Goal: Submit feedback/report problem

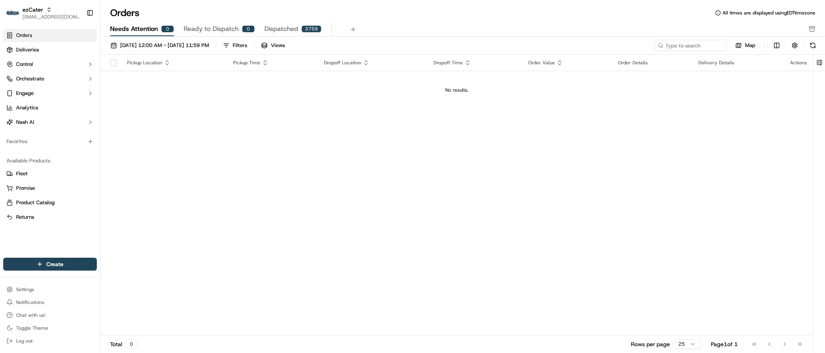
click at [240, 172] on div "Pickup Location Pickup Time Dropoff Location Dropoff Time Order Value Order Det…" at bounding box center [456, 195] width 713 height 280
click at [709, 126] on div "Pickup Location Pickup Time Dropoff Location Dropoff Time Order Value Order Det…" at bounding box center [456, 195] width 713 height 280
click at [227, 197] on div "Pickup Location Pickup Time Dropoff Location Dropoff Time Order Value Order Det…" at bounding box center [456, 195] width 713 height 280
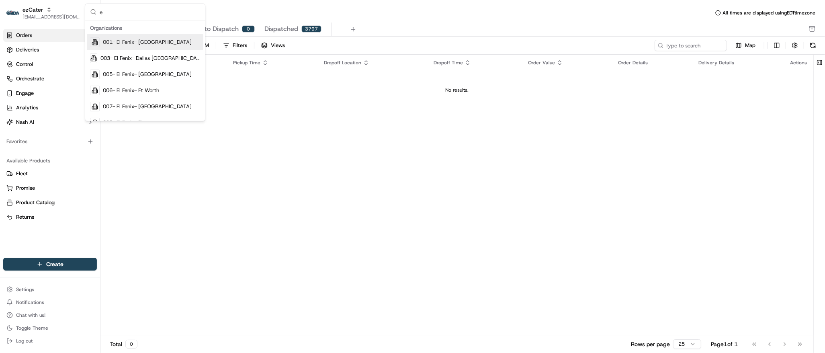
type input "ez"
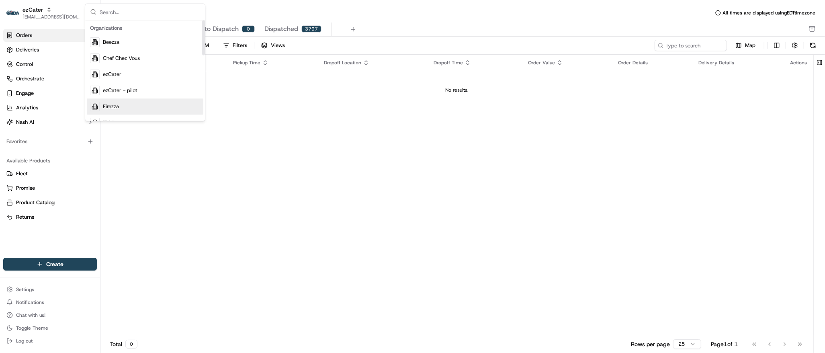
scroll to position [26, 0]
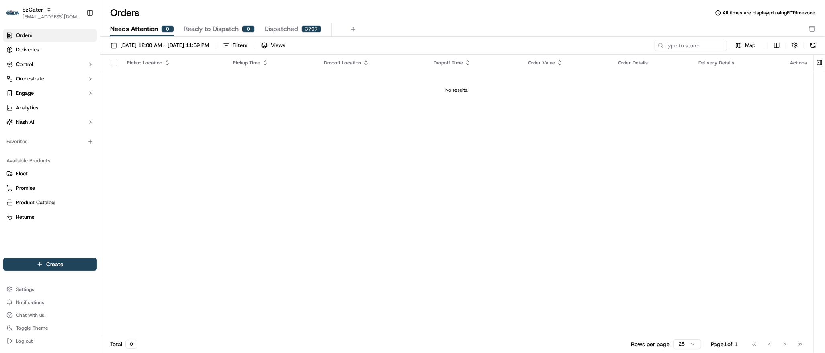
click at [259, 174] on div "Pickup Location Pickup Time Dropoff Location Dropoff Time Order Value Order Det…" at bounding box center [456, 195] width 713 height 280
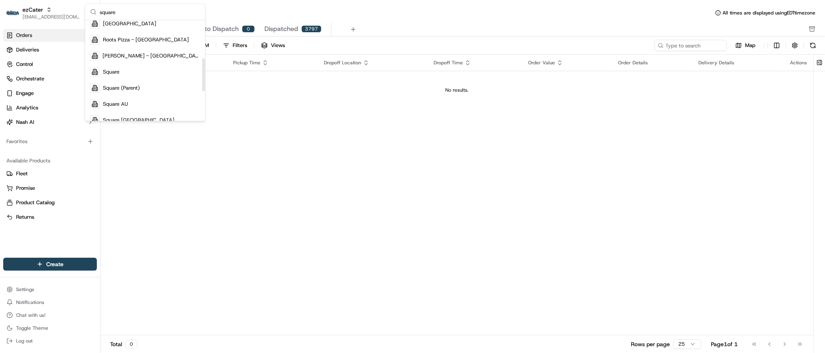
scroll to position [114, 0]
type input "square"
click at [132, 75] on div "Square" at bounding box center [145, 72] width 116 height 16
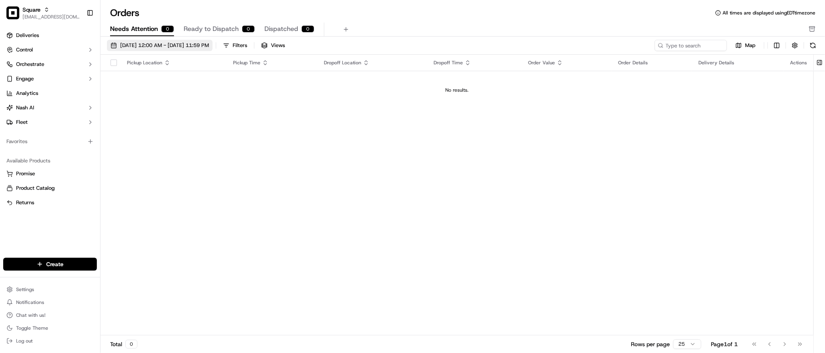
click at [136, 45] on span "09/14/2025 12:00 AM - 09/21/2025 11:59 PM" at bounding box center [164, 45] width 89 height 7
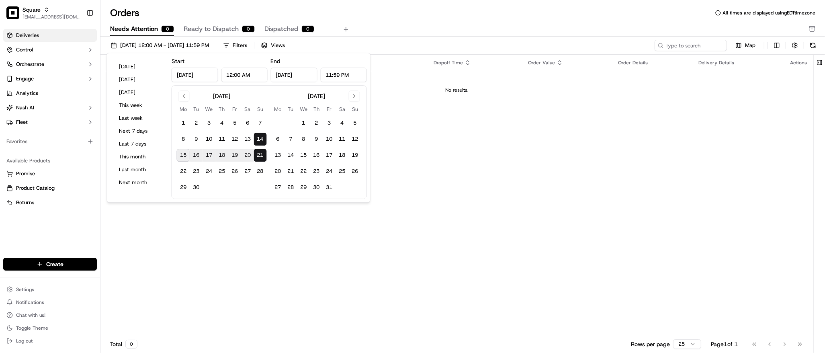
click at [45, 29] on link "Deliveries" at bounding box center [50, 35] width 94 height 13
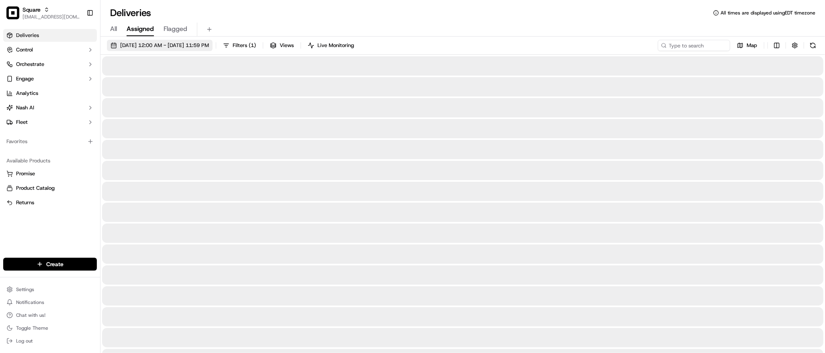
click at [145, 50] on button "09/15/2025 12:00 AM - 09/15/2025 11:59 PM" at bounding box center [160, 45] width 106 height 11
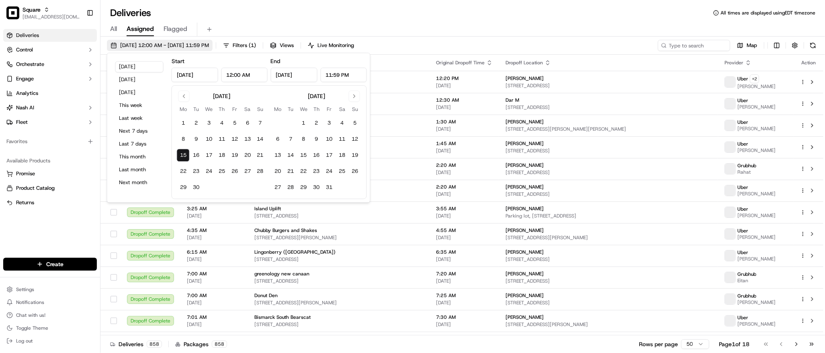
type input "Sep 15, 2025"
type input "12:00 AM"
type input "Sep 15, 2025"
type input "11:59 PM"
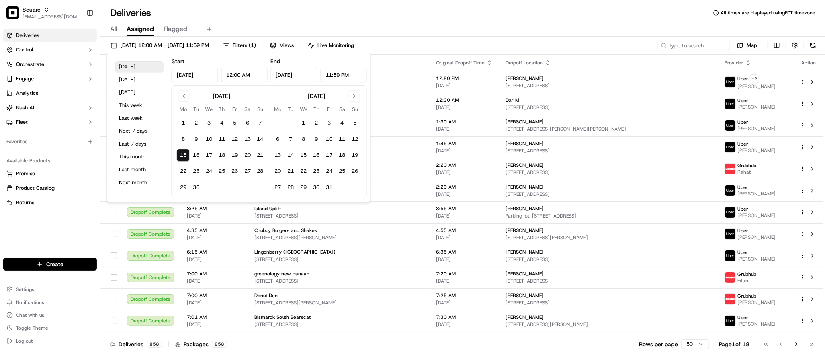
click at [134, 66] on button "Today" at bounding box center [139, 66] width 48 height 11
click at [282, 12] on div "Deliveries All times are displayed using EDT timezone" at bounding box center [462, 12] width 724 height 13
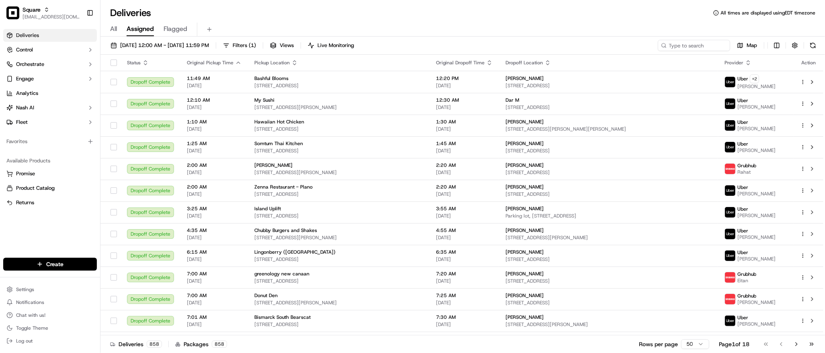
click at [504, 15] on div "Deliveries All times are displayed using EDT timezone" at bounding box center [462, 12] width 724 height 13
click at [684, 49] on input at bounding box center [681, 45] width 96 height 11
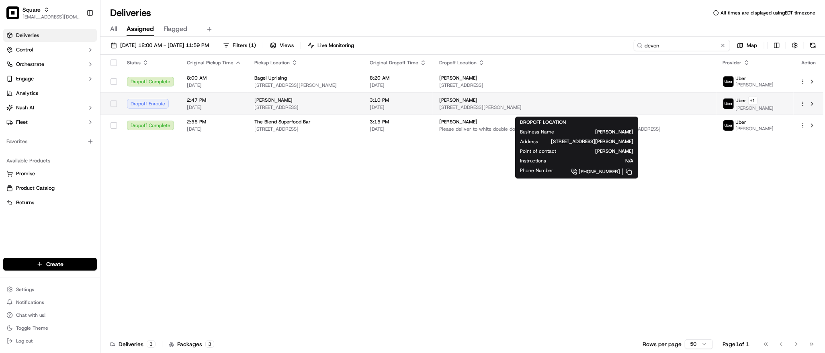
type input "devon"
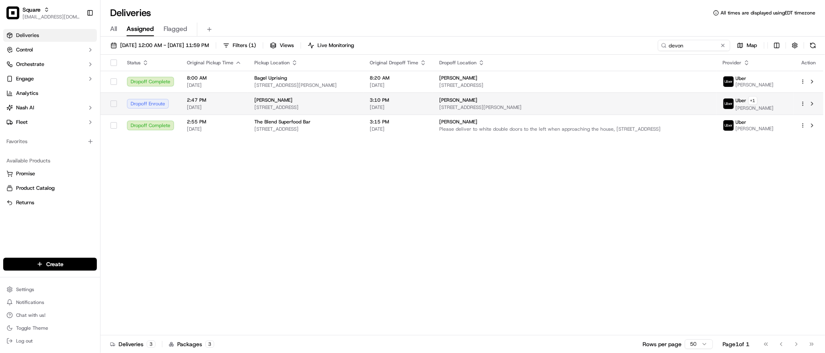
click at [466, 103] on span "Devon Fenesy" at bounding box center [458, 100] width 38 height 6
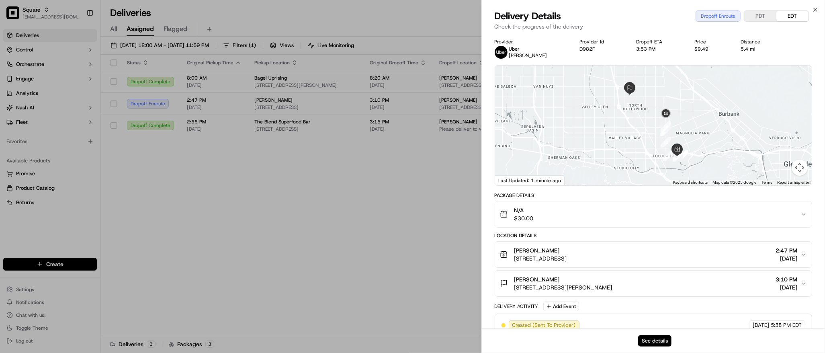
click at [649, 337] on button "See details" at bounding box center [654, 340] width 33 height 11
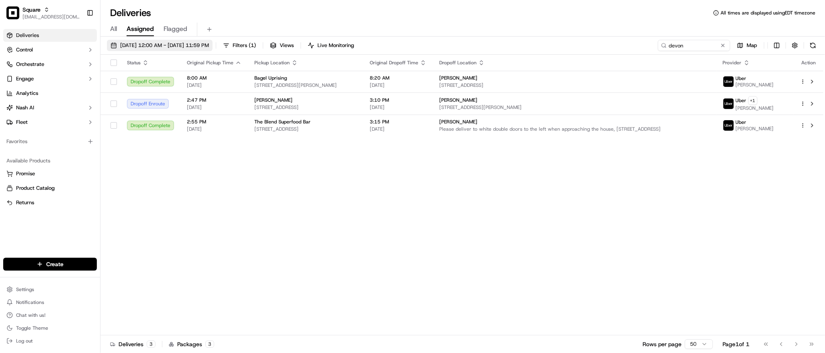
click at [186, 45] on span "09/15/2025 12:00 AM - 09/15/2025 11:59 PM" at bounding box center [164, 45] width 89 height 7
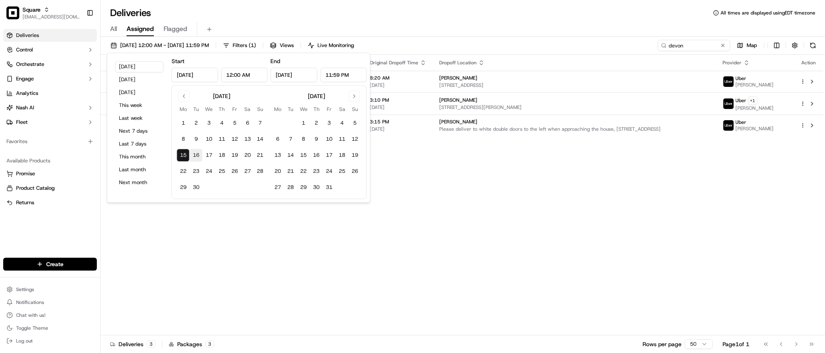
click at [198, 155] on button "16" at bounding box center [196, 155] width 13 height 13
type input "Sep 16, 2025"
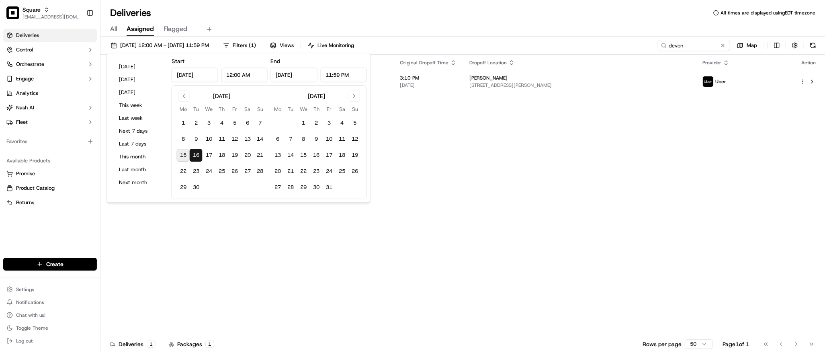
click at [470, 183] on div "Status Original Pickup Time Pickup Location Original Dropoff Time Dropoff Locat…" at bounding box center [461, 195] width 723 height 280
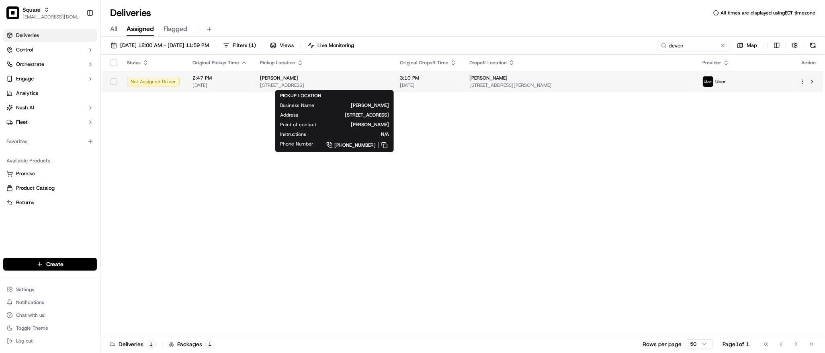
click at [378, 83] on span "10130 Riverside Dr, Toluca Lake, CA 91602, USA" at bounding box center [323, 85] width 127 height 6
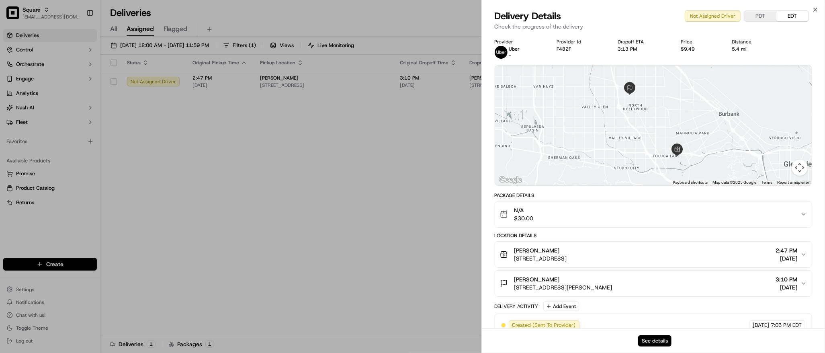
click at [659, 340] on button "See details" at bounding box center [654, 340] width 33 height 11
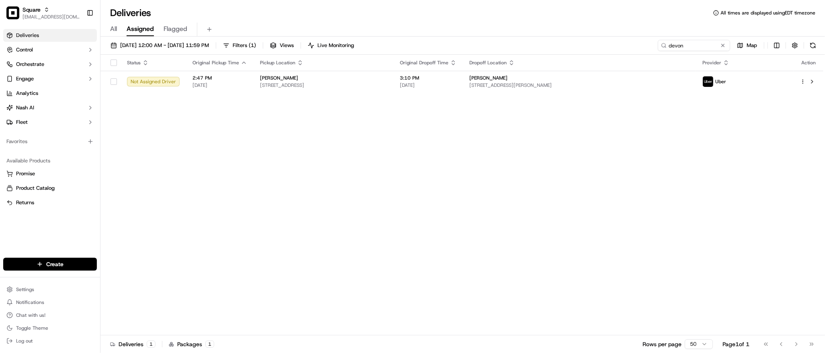
click at [212, 104] on div "Status Original Pickup Time Pickup Location Original Dropoff Time Dropoff Locat…" at bounding box center [461, 195] width 723 height 280
type input "l"
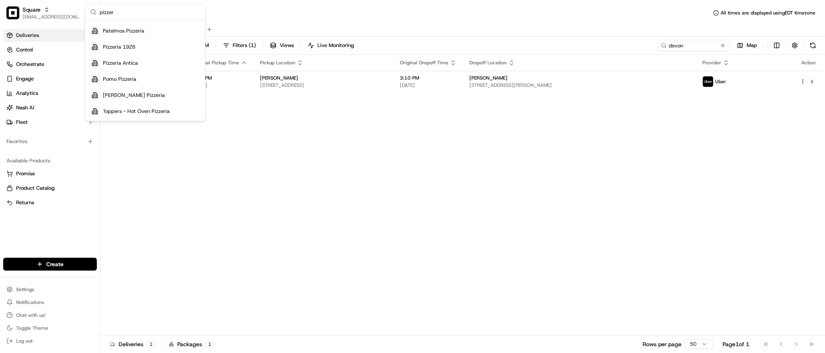
scroll to position [42, 0]
type input "pizzeria"
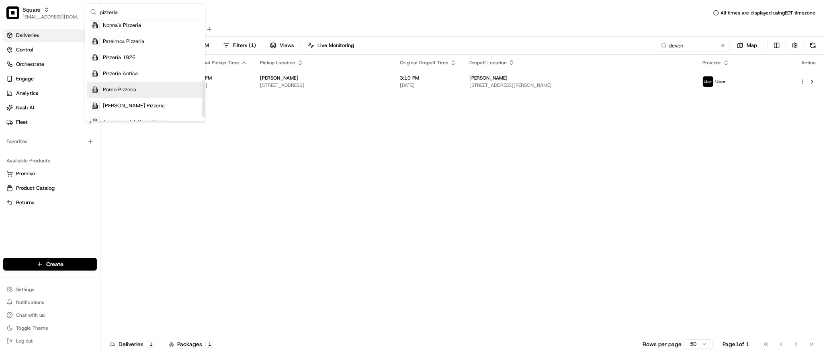
scroll to position [171, 0]
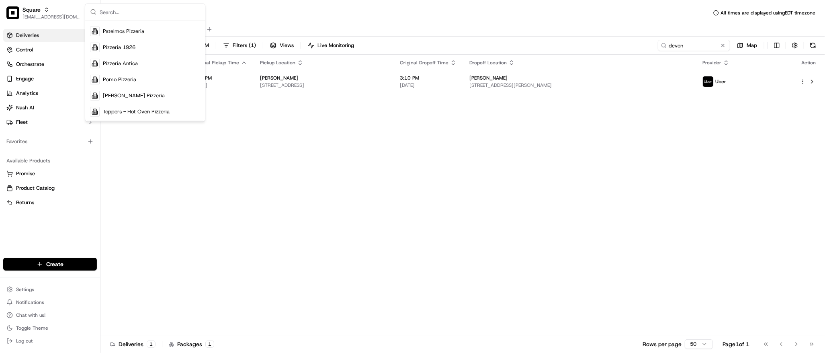
click at [296, 195] on div "Status Original Pickup Time Pickup Location Original Dropoff Time Dropoff Locat…" at bounding box center [461, 195] width 723 height 280
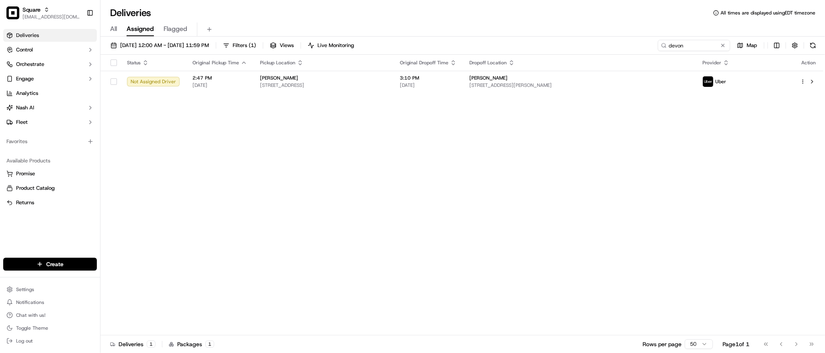
click at [197, 138] on div "Status Original Pickup Time Pickup Location Original Dropoff Time Dropoff Locat…" at bounding box center [461, 195] width 723 height 280
type input "l"
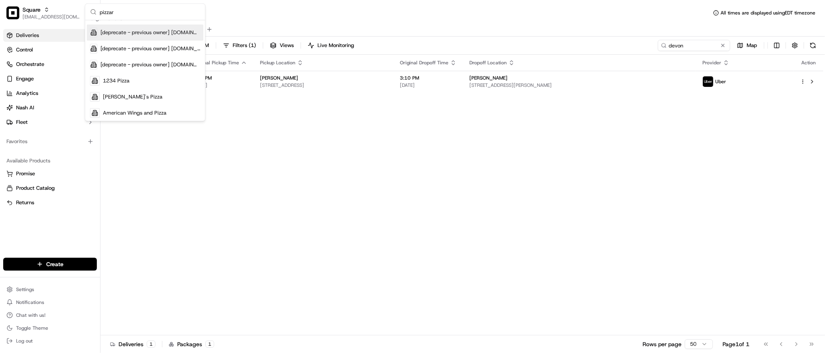
scroll to position [0, 0]
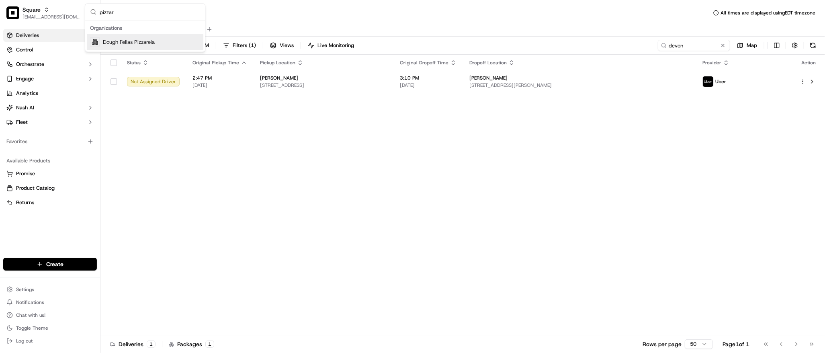
type input "pizza"
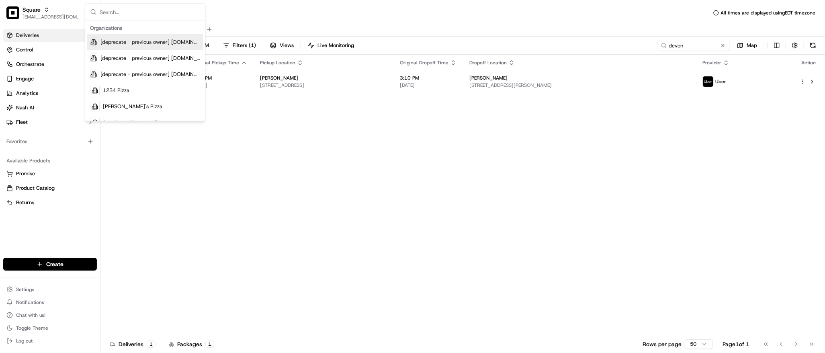
scroll to position [42, 0]
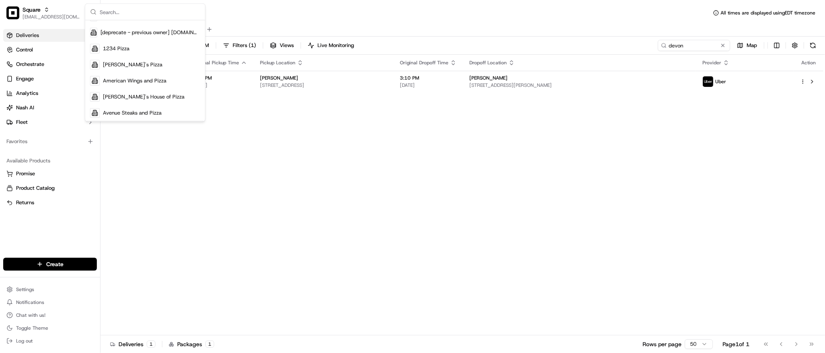
click at [380, 227] on div "Status Original Pickup Time Pickup Location Original Dropoff Time Dropoff Locat…" at bounding box center [461, 195] width 723 height 280
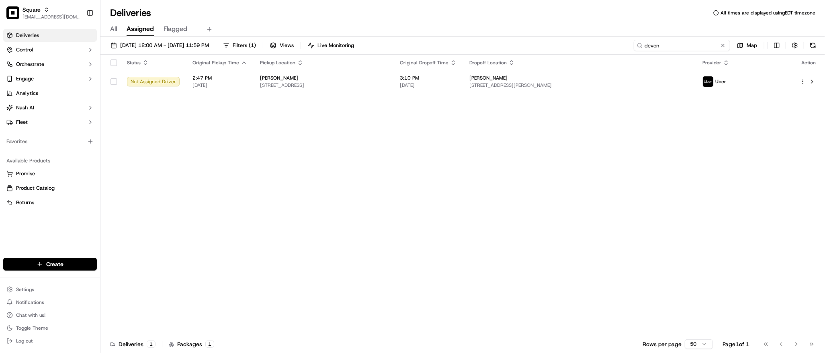
click at [683, 49] on input "devon" at bounding box center [681, 45] width 96 height 11
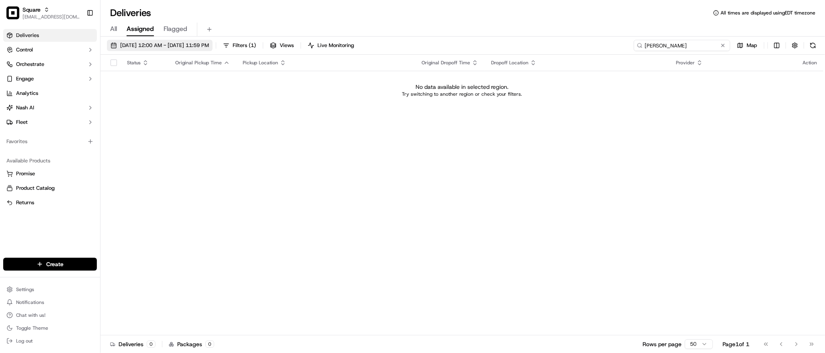
type input "shannon"
click at [184, 49] on button "09/16/2025 12:00 AM - 09/16/2025 11:59 PM" at bounding box center [160, 45] width 106 height 11
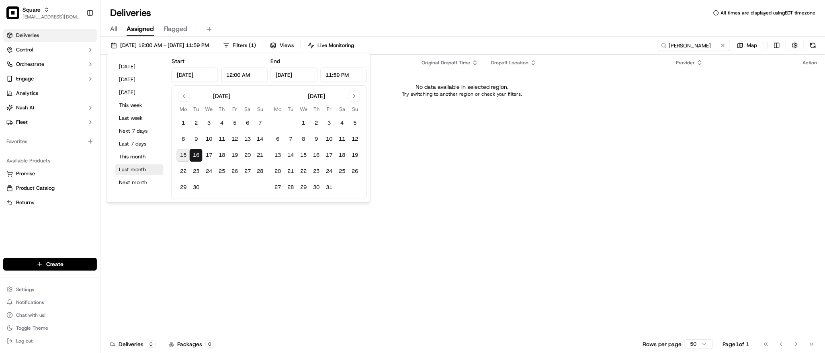
click at [132, 166] on button "Last month" at bounding box center [139, 169] width 48 height 11
type input "Aug 1, 2025"
type input "Aug 31, 2025"
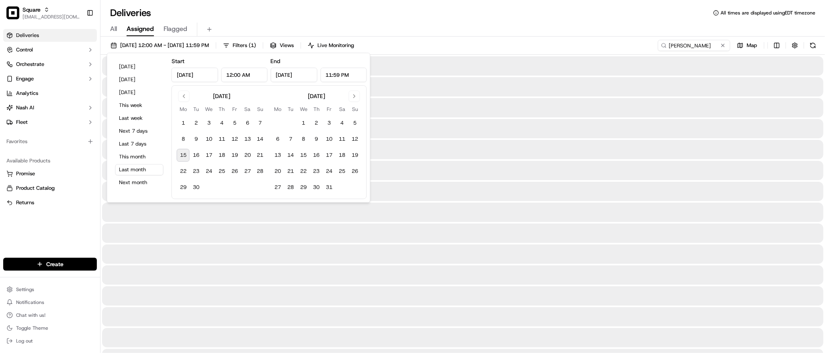
click at [504, 127] on div at bounding box center [462, 128] width 721 height 19
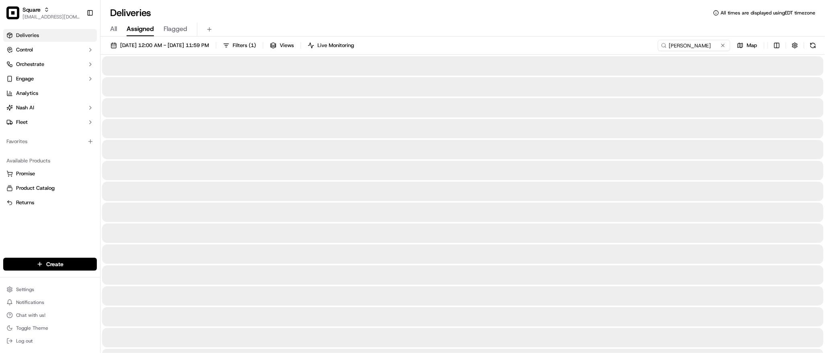
click at [200, 116] on div at bounding box center [462, 107] width 721 height 19
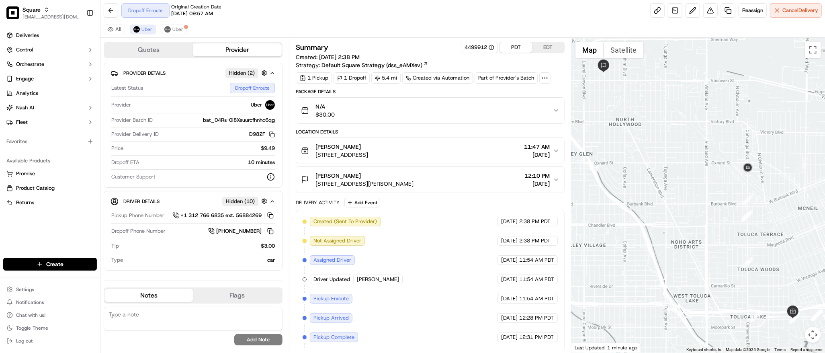
click at [517, 51] on button "PDT" at bounding box center [516, 47] width 32 height 10
click at [174, 29] on span "Uber" at bounding box center [177, 29] width 11 height 6
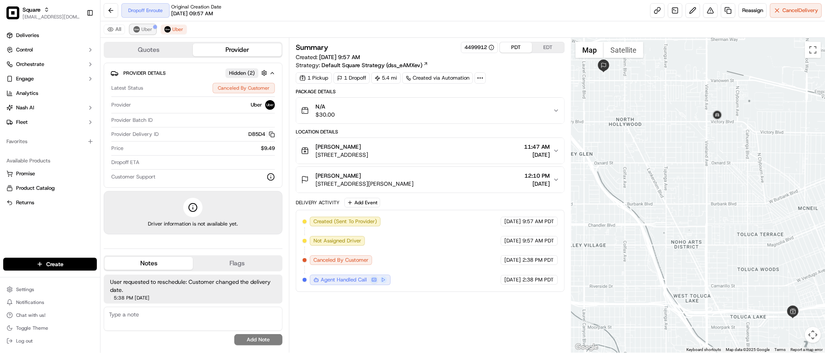
click at [144, 33] on button "Uber" at bounding box center [143, 29] width 26 height 10
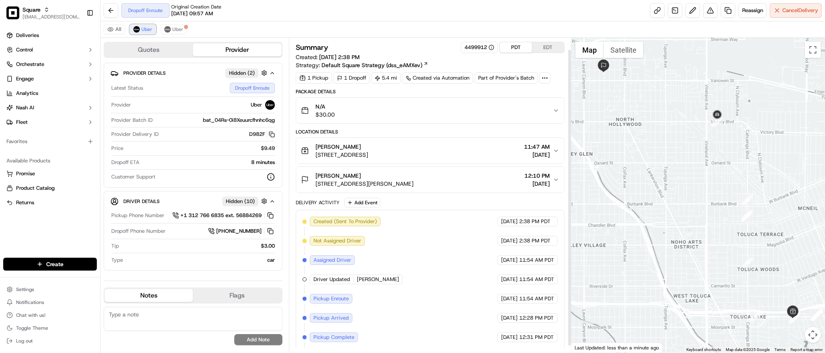
scroll to position [20, 0]
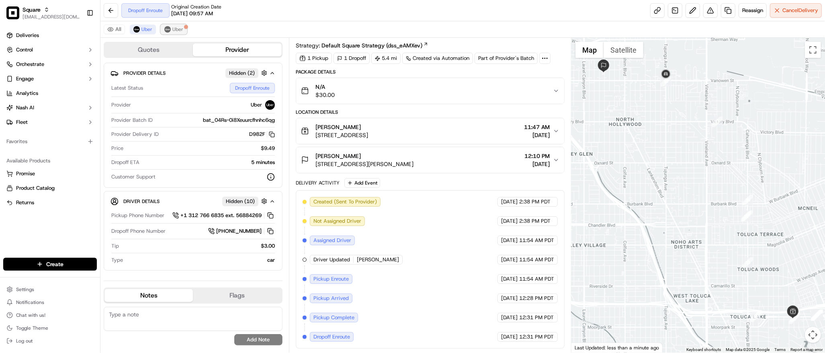
click at [173, 30] on span "Uber" at bounding box center [177, 29] width 11 height 6
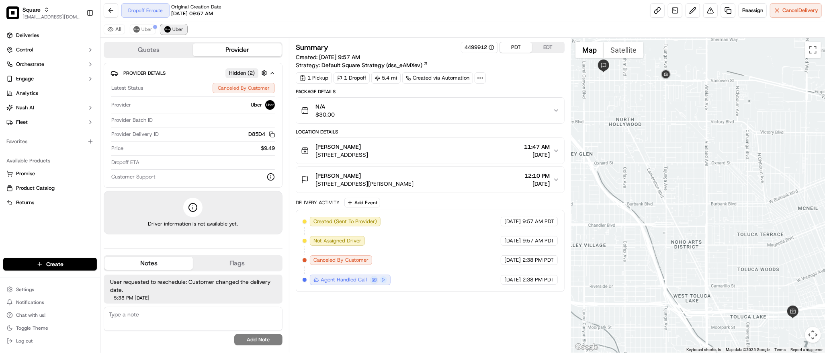
scroll to position [0, 0]
click at [146, 27] on span "Uber" at bounding box center [146, 29] width 11 height 6
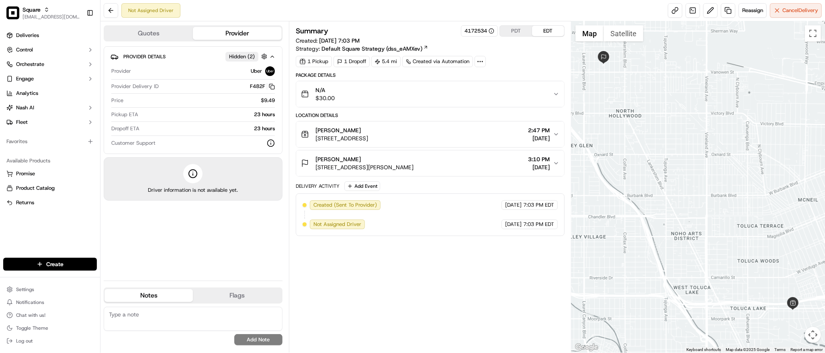
click at [683, 82] on div at bounding box center [697, 186] width 253 height 331
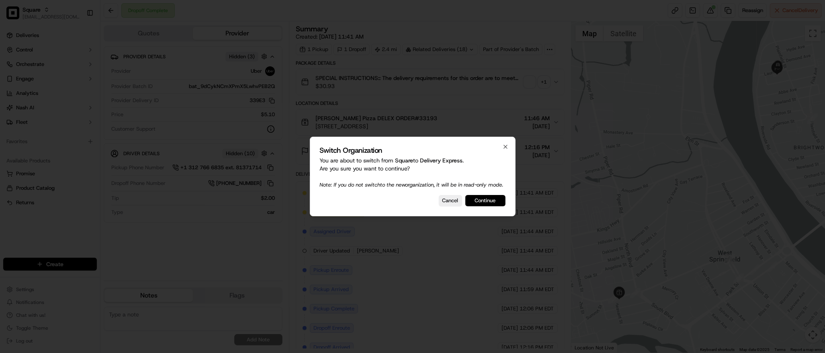
click at [486, 206] on button "Continue" at bounding box center [485, 200] width 40 height 11
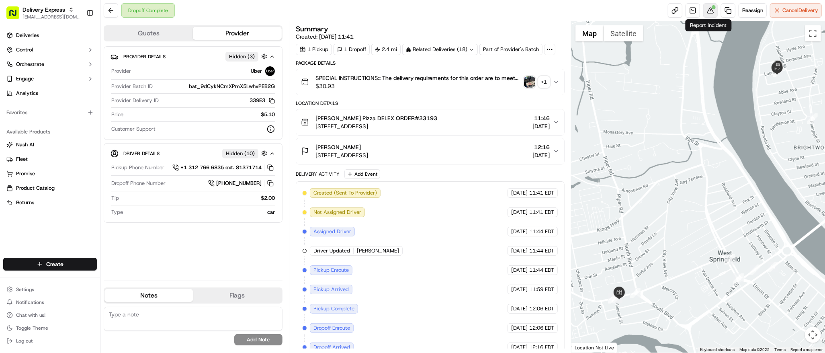
click at [709, 10] on button at bounding box center [710, 10] width 14 height 14
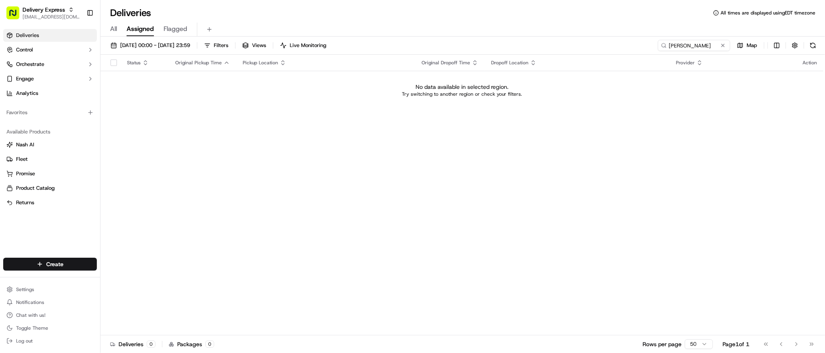
click at [247, 133] on div "Status Original Pickup Time Pickup Location Original Dropoff Time Dropoff Locat…" at bounding box center [461, 195] width 723 height 280
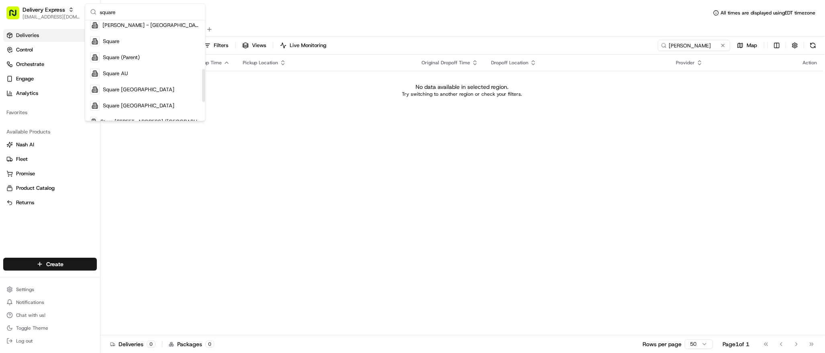
scroll to position [145, 0]
type input "square"
click at [132, 41] on div "Square" at bounding box center [145, 42] width 116 height 16
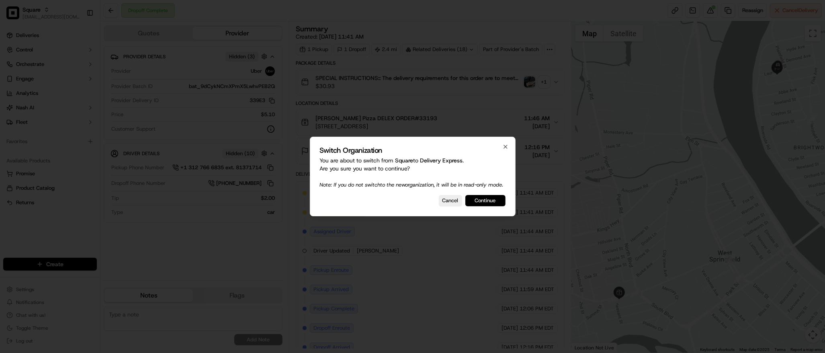
click at [489, 202] on button "Continue" at bounding box center [485, 200] width 40 height 11
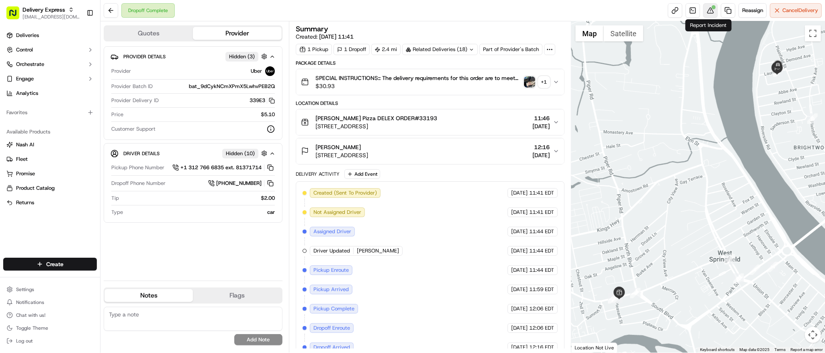
click at [707, 10] on button at bounding box center [710, 10] width 14 height 14
click at [528, 86] on img "button" at bounding box center [529, 81] width 11 height 11
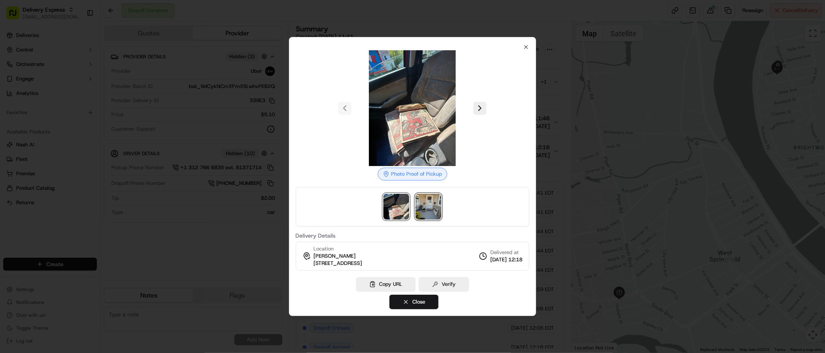
click at [433, 209] on img at bounding box center [428, 207] width 26 height 26
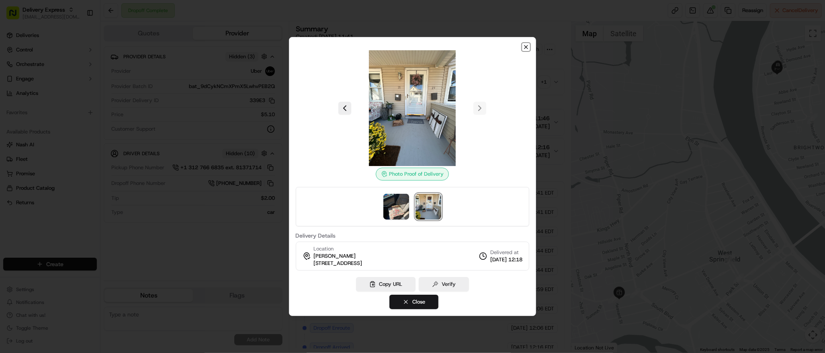
click at [525, 48] on icon "button" at bounding box center [525, 46] width 3 height 3
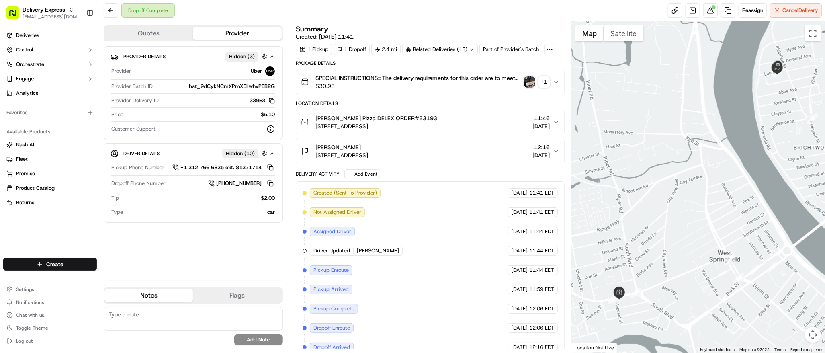
click at [695, 137] on div at bounding box center [697, 186] width 253 height 331
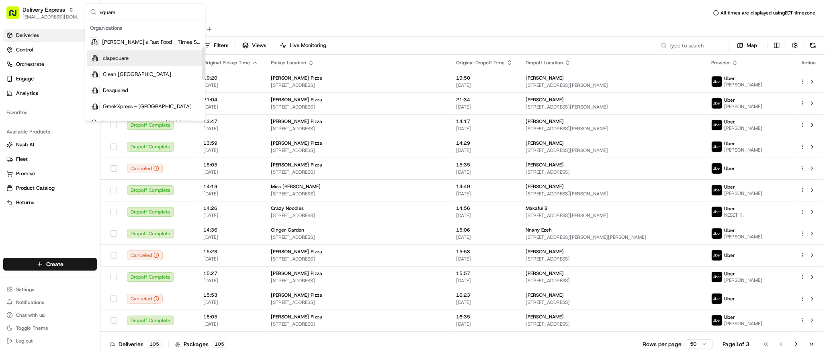
scroll to position [96, 0]
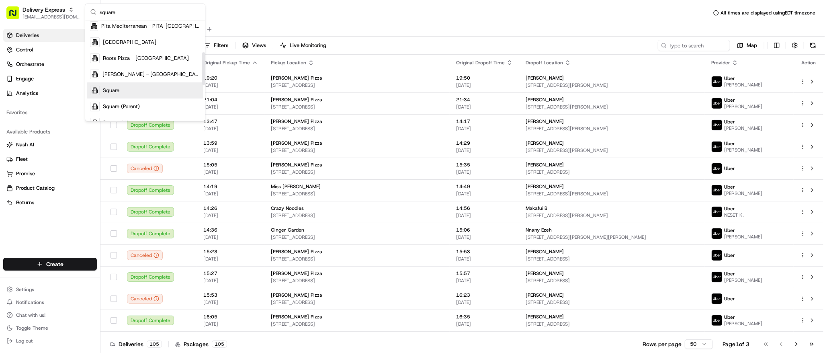
type input "square"
click at [136, 90] on div "Square" at bounding box center [145, 90] width 116 height 16
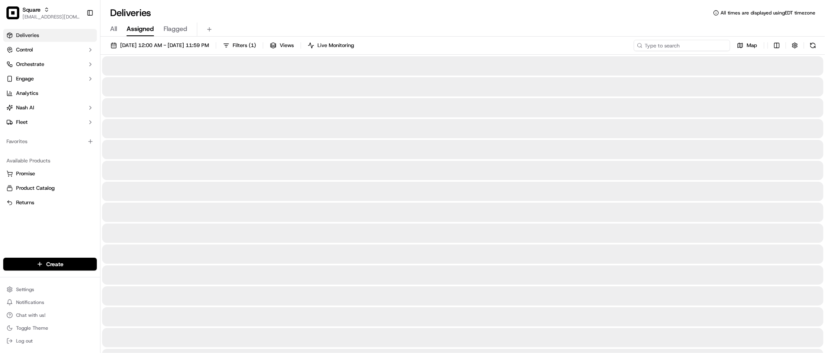
click at [700, 48] on input at bounding box center [681, 45] width 96 height 11
type input "3440051"
click at [480, 137] on div at bounding box center [462, 128] width 721 height 19
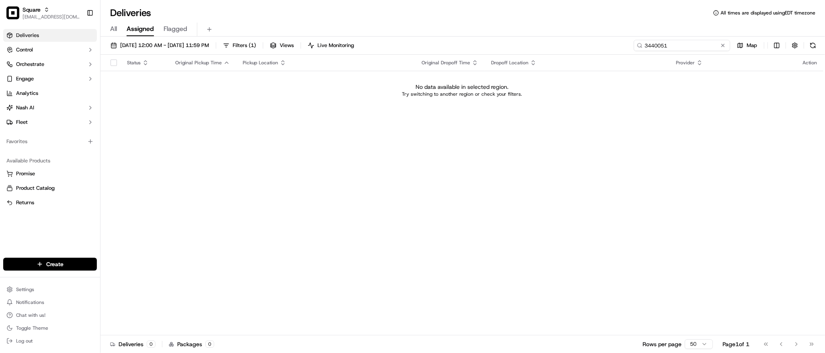
click at [701, 46] on input "3440051" at bounding box center [681, 45] width 96 height 11
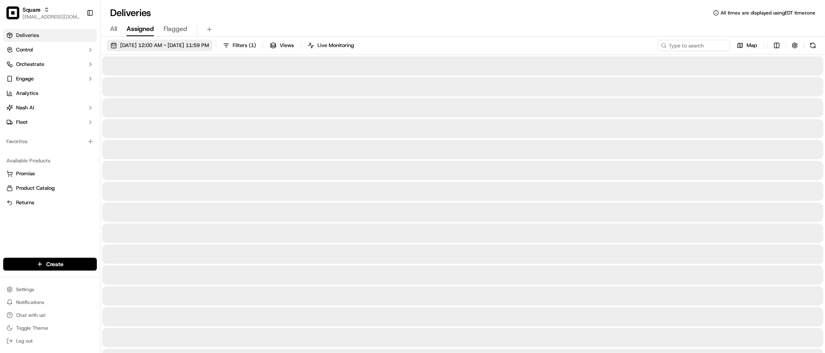
click at [188, 43] on span "08/01/2025 12:00 AM - 08/31/2025 11:59 PM" at bounding box center [164, 45] width 89 height 7
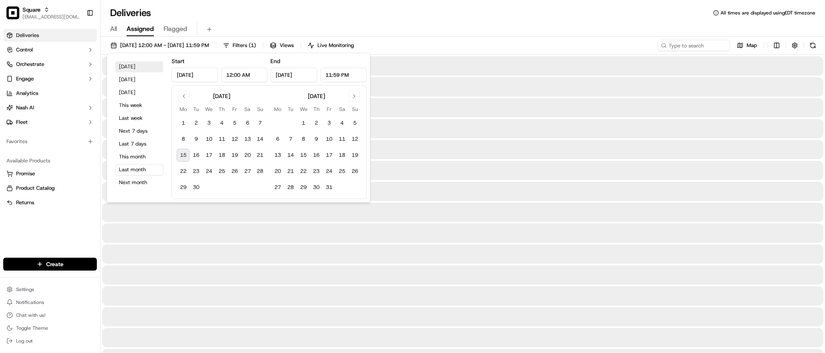
click at [139, 64] on button "Today" at bounding box center [139, 66] width 48 height 11
type input "Sep 15, 2025"
click at [694, 45] on input at bounding box center [681, 45] width 96 height 11
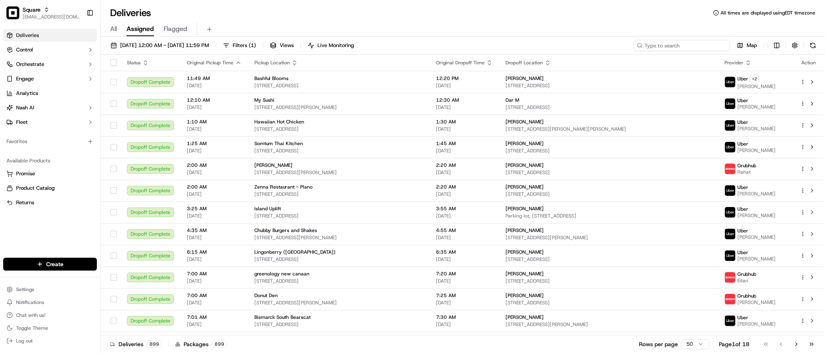
paste input "3440051"
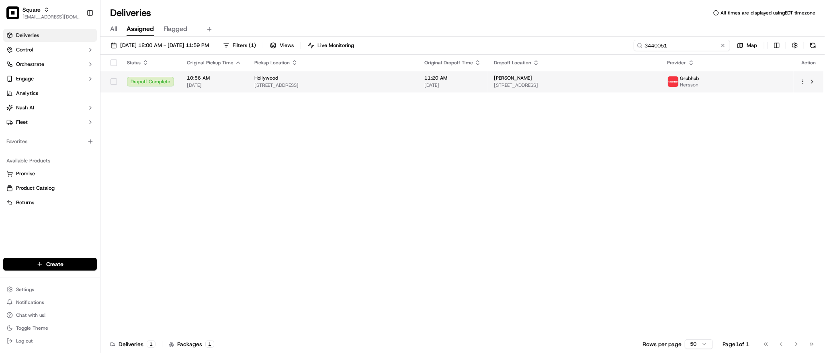
type input "3440051"
click at [407, 91] on td "Hollywood 6091 W Sunset Blvd, Hollywood, CA 90028, USA" at bounding box center [333, 82] width 170 height 22
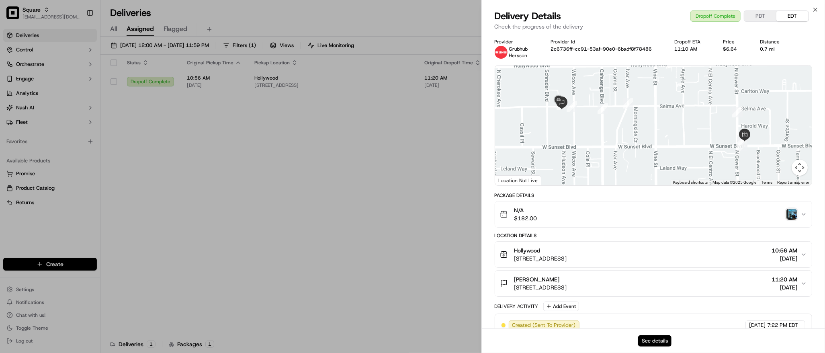
click at [656, 339] on button "See details" at bounding box center [654, 340] width 33 height 11
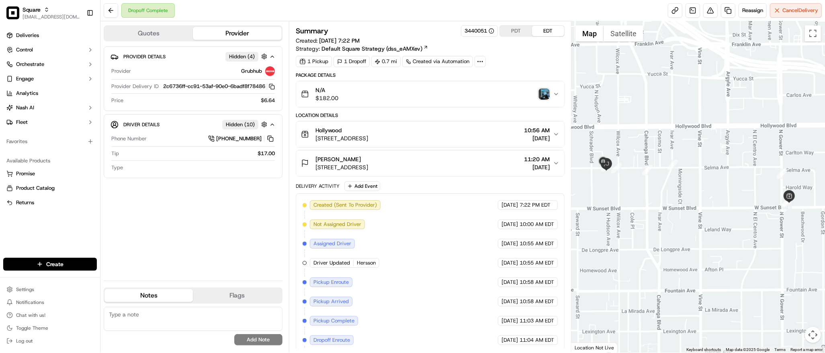
click at [715, 263] on div at bounding box center [697, 186] width 253 height 331
click at [187, 318] on textarea at bounding box center [193, 318] width 179 height 24
paste textarea "Caller Information: Customer Reason for Call: Customer order has a missing 1 tr…"
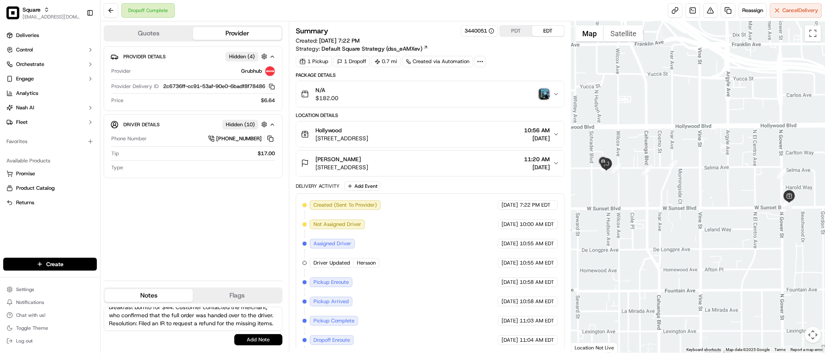
type textarea "Caller Information: Customer Reason for Call: Customer order has a missing 1 tr…"
click at [247, 337] on button "Add Note" at bounding box center [258, 339] width 48 height 11
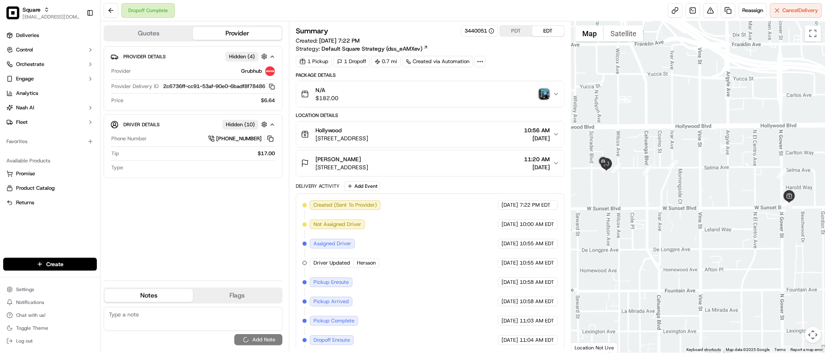
scroll to position [0, 0]
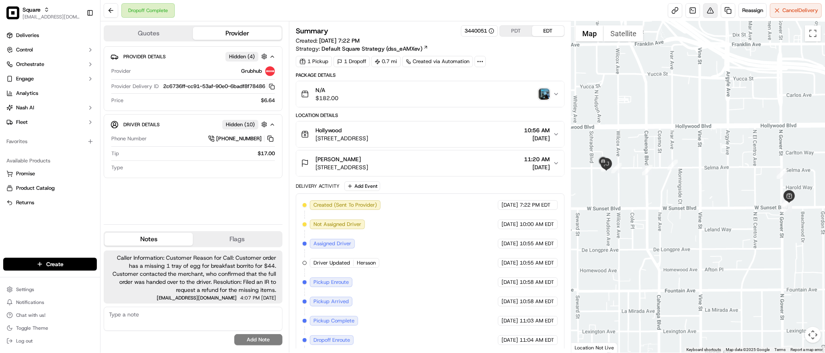
click at [709, 11] on button at bounding box center [710, 10] width 14 height 14
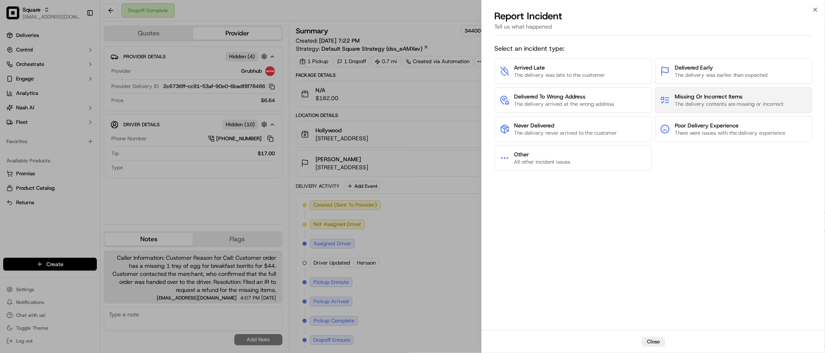
click at [731, 95] on span "Missing Or Incorrect Items" at bounding box center [728, 96] width 109 height 8
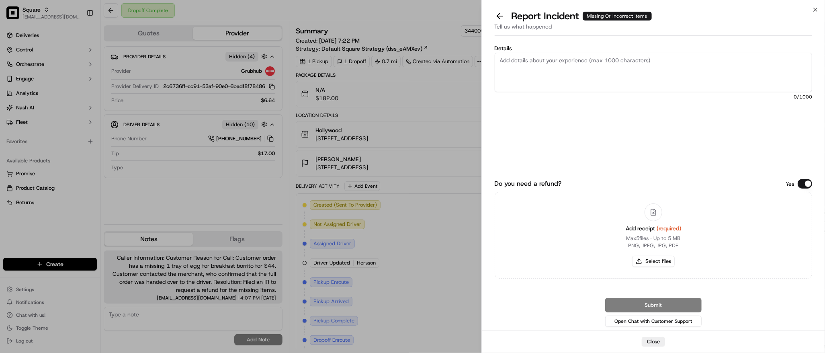
click at [802, 186] on button "Do you need a refund?" at bounding box center [804, 184] width 14 height 10
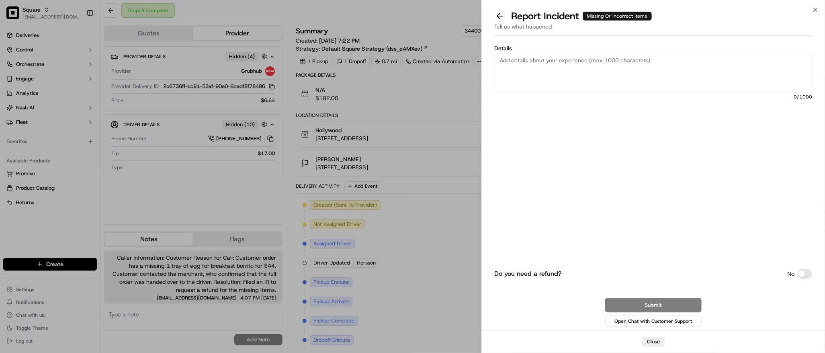
click at [676, 77] on textarea "Details" at bounding box center [652, 72] width 317 height 39
click at [581, 64] on textarea "Details" at bounding box center [652, 72] width 317 height 39
paste textarea "Customer order has a missing 1 tray of egg for breakfast borrito for $44. Custo…"
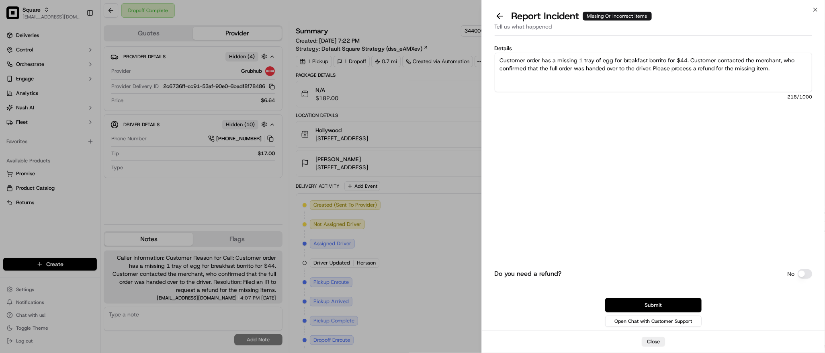
click at [659, 60] on textarea "Customer order has a missing 1 tray of egg for breakfast borrito for $44. Custo…" at bounding box center [652, 72] width 317 height 39
type textarea "Customer order has a missing 1 tray of egg for breakfast burrito for $44. Custo…"
click at [654, 299] on button "Submit" at bounding box center [653, 305] width 96 height 14
